Goal: Find specific page/section: Find specific page/section

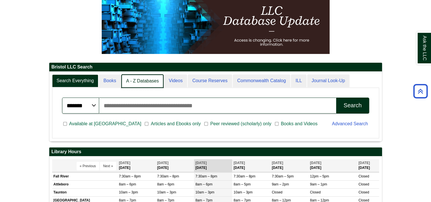
scroll to position [3, 3]
click at [136, 81] on link "A - Z Databases" at bounding box center [142, 80] width 42 height 13
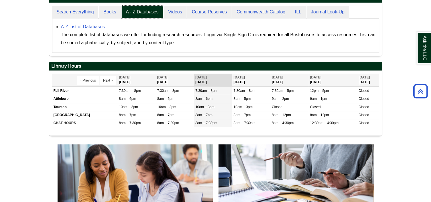
scroll to position [171, 0]
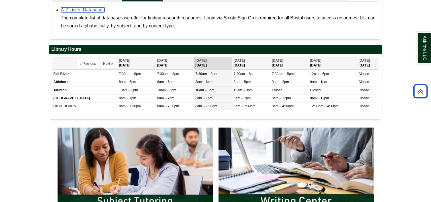
click at [87, 9] on link "A-Z List of Databases" at bounding box center [83, 9] width 44 height 5
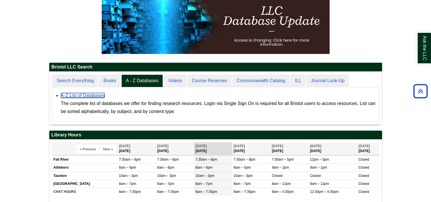
scroll to position [52, 333]
click at [82, 96] on link "A-Z List of Databases" at bounding box center [83, 95] width 44 height 5
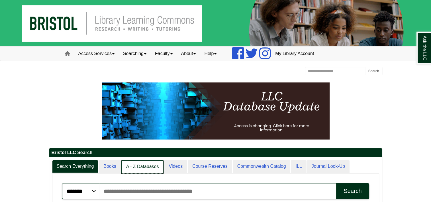
scroll to position [3, 3]
click at [146, 164] on link "A - Z Databases" at bounding box center [142, 166] width 42 height 13
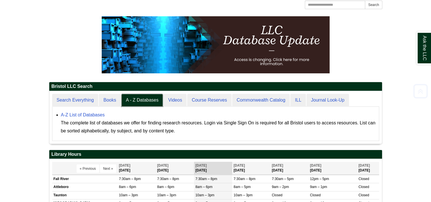
scroll to position [86, 0]
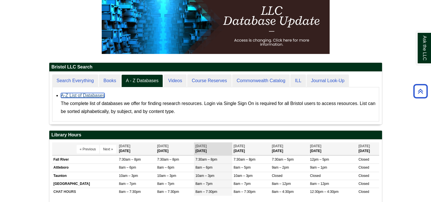
click at [75, 94] on link "A-Z List of Databases" at bounding box center [83, 95] width 44 height 5
